Goal: Task Accomplishment & Management: Manage account settings

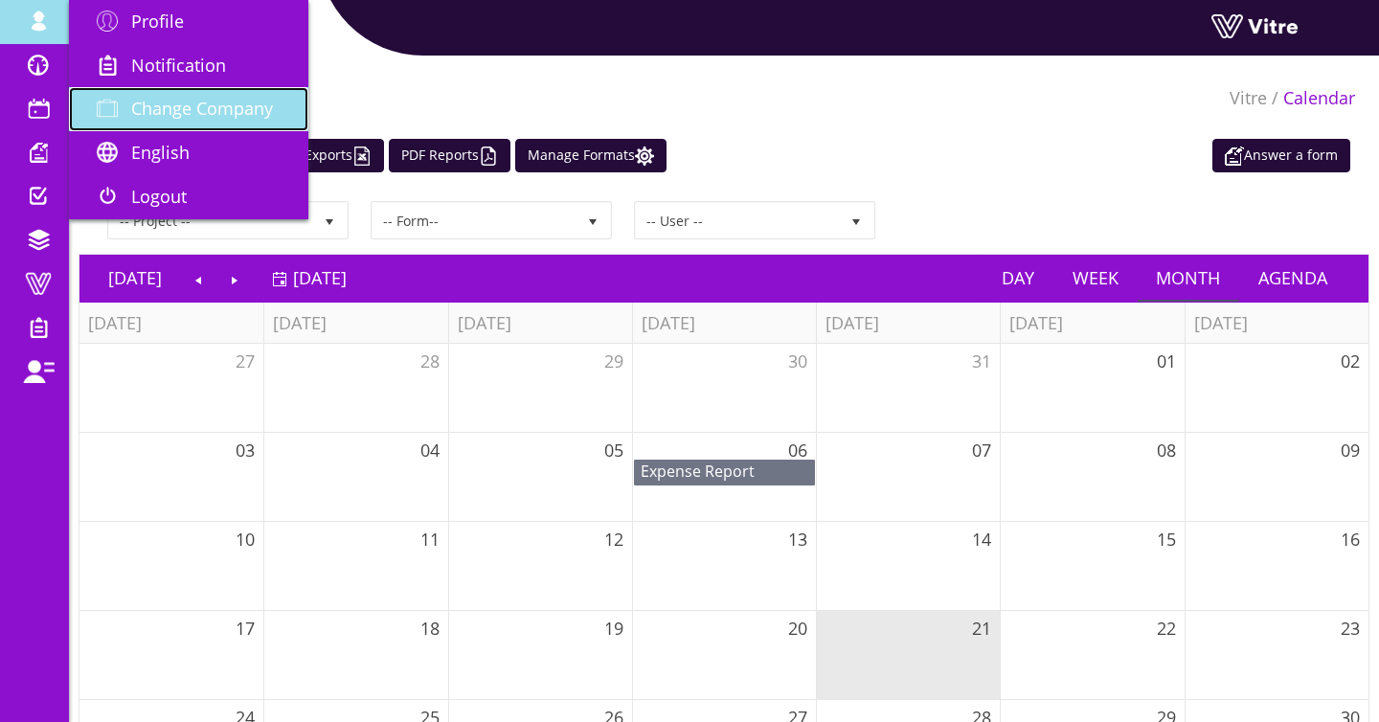
click at [154, 98] on span "Change Company" at bounding box center [202, 108] width 142 height 23
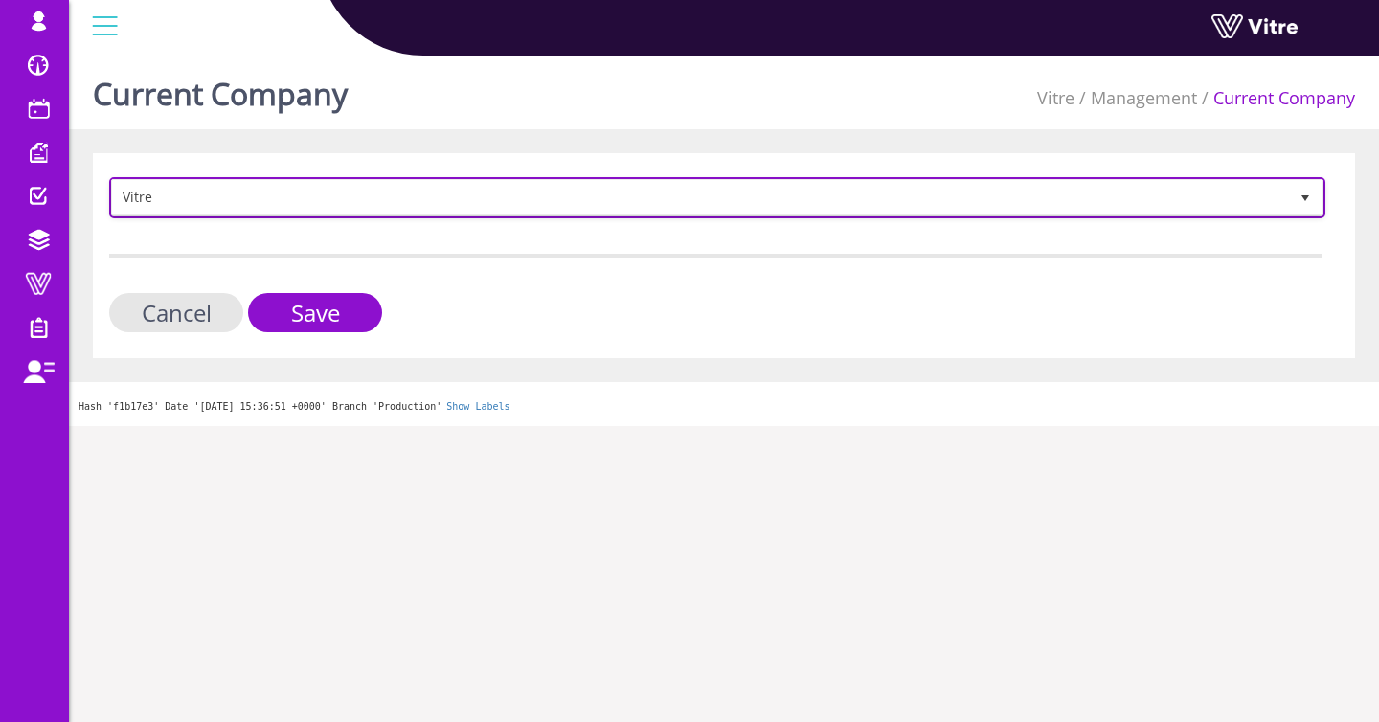
click at [278, 202] on span "Vitre" at bounding box center [700, 197] width 1176 height 34
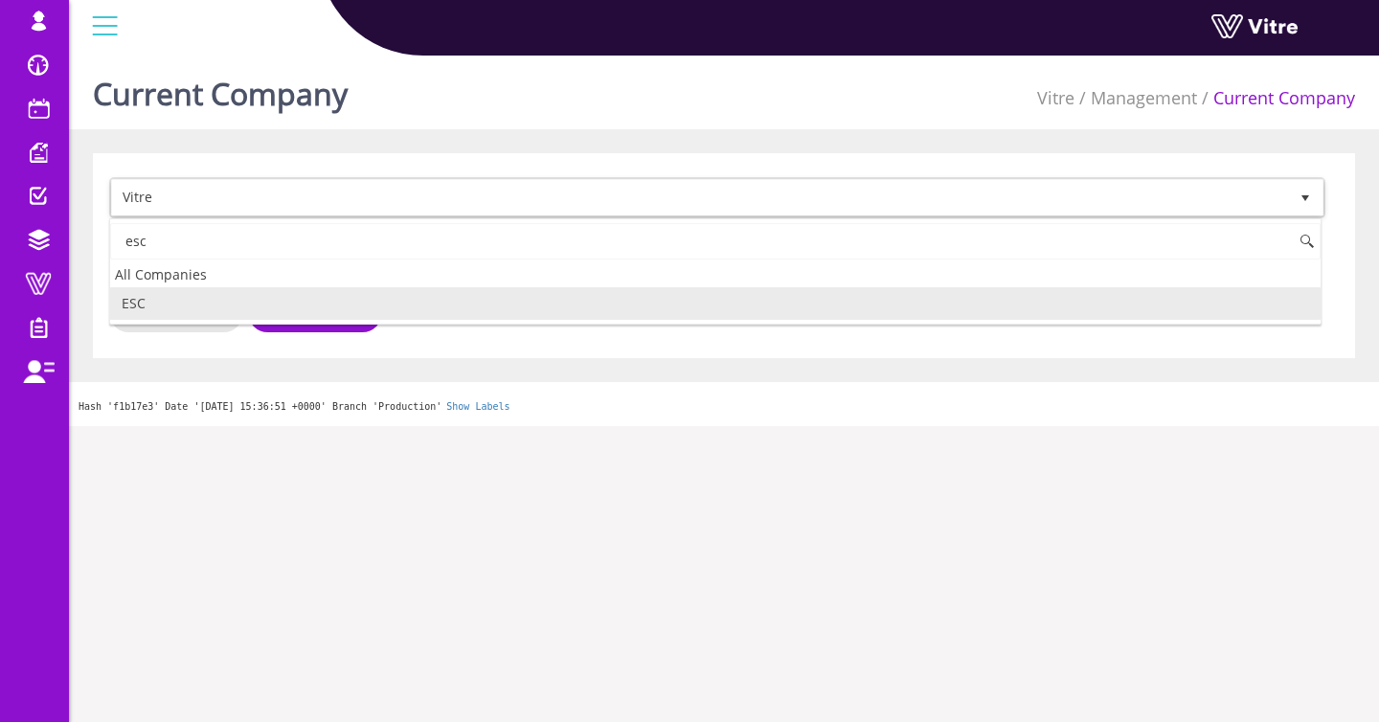
click at [349, 308] on li "ESC" at bounding box center [715, 303] width 1210 height 33
type input "esc"
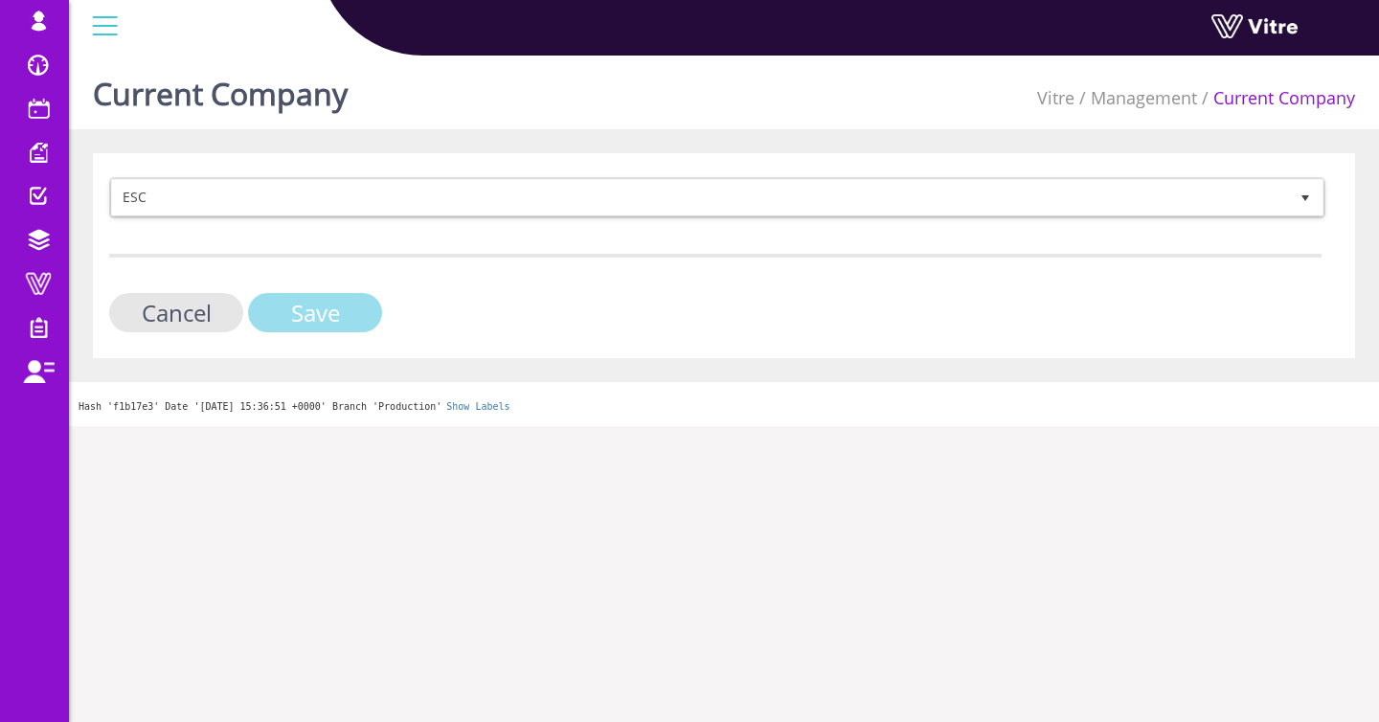
click at [349, 308] on input "Save" at bounding box center [315, 312] width 134 height 39
